Goal: Task Accomplishment & Management: Manage account settings

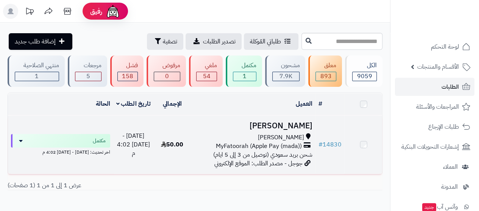
click at [294, 127] on h3 "[PERSON_NAME]" at bounding box center [253, 126] width 118 height 9
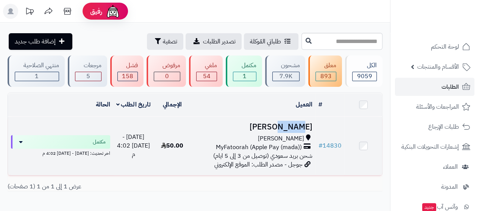
click at [294, 127] on h3 "عبير البار" at bounding box center [253, 127] width 118 height 9
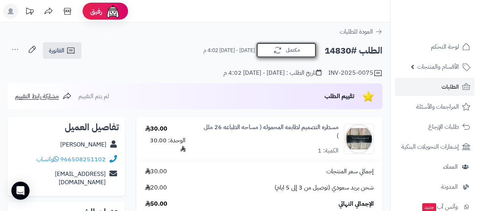
click at [284, 44] on button "مكتمل" at bounding box center [286, 50] width 61 height 16
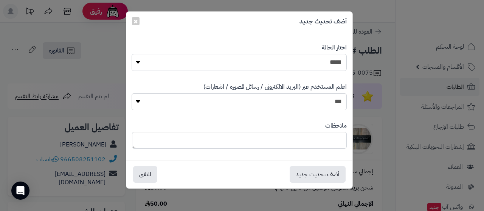
drag, startPoint x: 327, startPoint y: 62, endPoint x: 325, endPoint y: 69, distance: 7.3
click at [327, 62] on select "**********" at bounding box center [239, 62] width 215 height 17
select select "*"
click at [132, 54] on select "**********" at bounding box center [239, 62] width 215 height 17
click at [315, 174] on button "أضف تحديث جديد" at bounding box center [318, 174] width 56 height 17
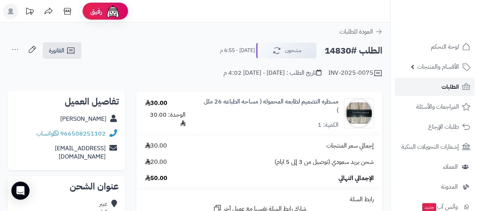
click at [447, 90] on span "الطلبات" at bounding box center [449, 87] width 17 height 11
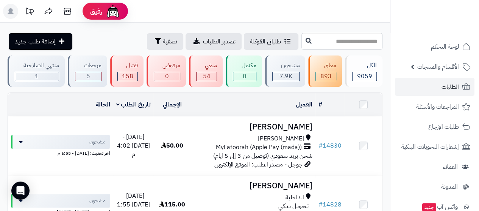
click at [283, 22] on header "رفيق ! الطلبات معالجة مكتمل إرجاع المنتجات العملاء المتواجدون الان 7837 عملاء م…" at bounding box center [239, 11] width 479 height 23
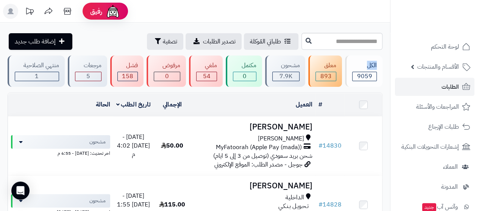
click at [206, 22] on header "رفيق ! الطلبات معالجة مكتمل إرجاع المنتجات العملاء المتواجدون الان 7837 عملاء م…" at bounding box center [239, 11] width 479 height 23
click at [174, 4] on header "رفيق ! الطلبات معالجة مكتمل إرجاع المنتجات العملاء المتواجدون الان 7837 عملاء م…" at bounding box center [239, 11] width 479 height 23
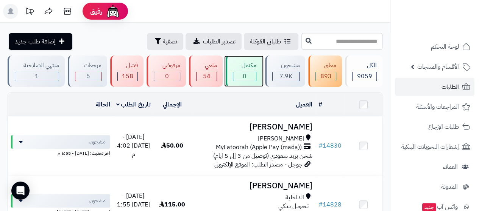
click at [258, 73] on div "مكتمل 0" at bounding box center [243, 71] width 36 height 31
